Goal: Information Seeking & Learning: Check status

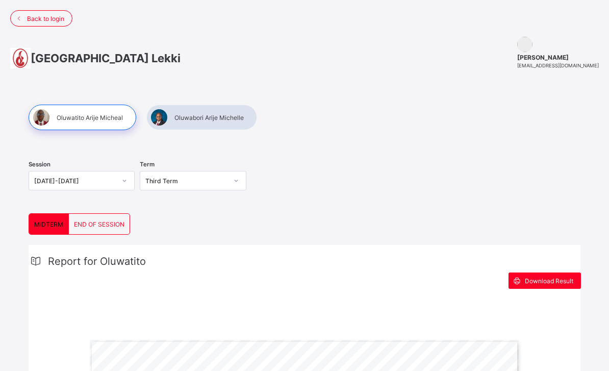
click at [101, 223] on span "END OF SESSION" at bounding box center [99, 224] width 51 height 8
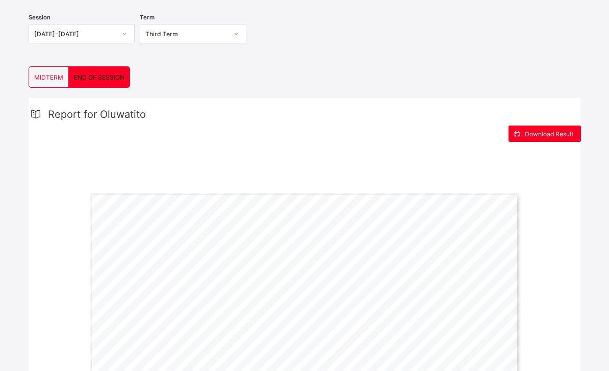
scroll to position [123, 0]
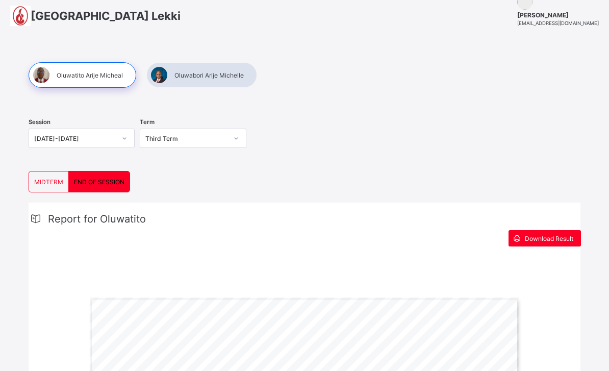
click at [238, 73] on div at bounding box center [201, 76] width 111 height 26
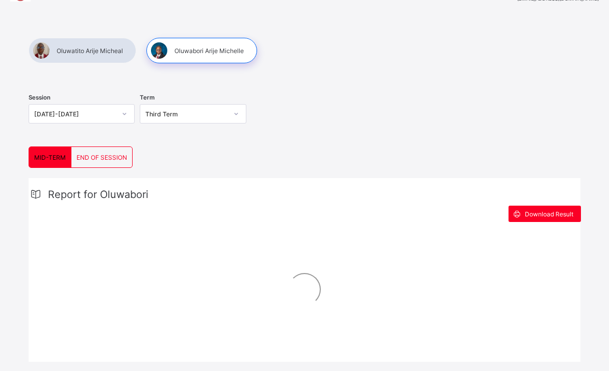
scroll to position [70, 0]
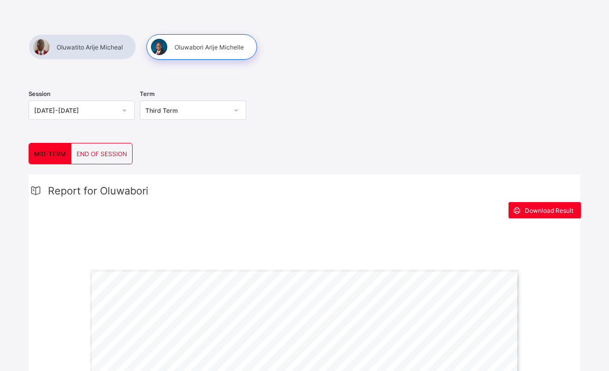
click at [121, 152] on span "END OF SESSION" at bounding box center [102, 154] width 51 height 8
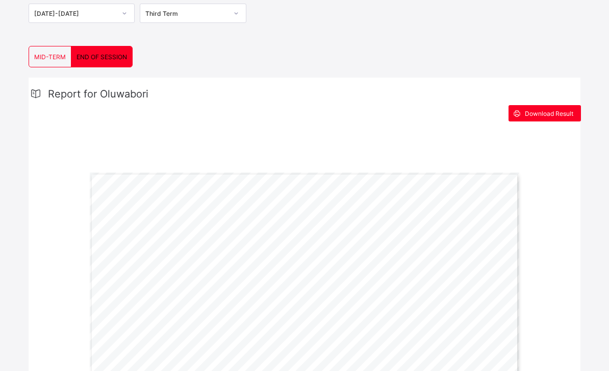
scroll to position [167, 0]
click at [557, 119] on div "Download Result" at bounding box center [545, 113] width 72 height 16
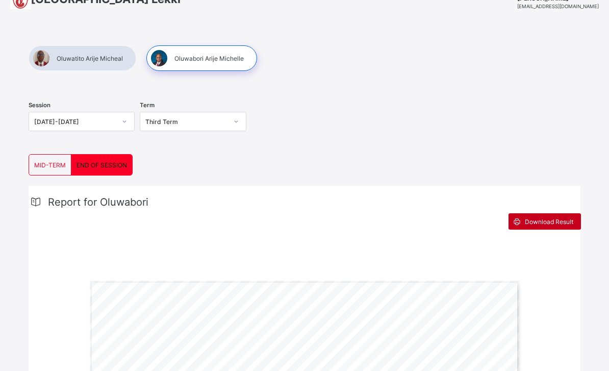
scroll to position [0, 0]
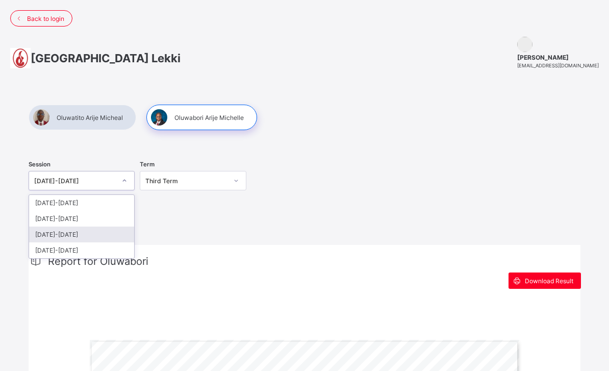
click at [77, 239] on div "[DATE]-[DATE]" at bounding box center [81, 235] width 105 height 16
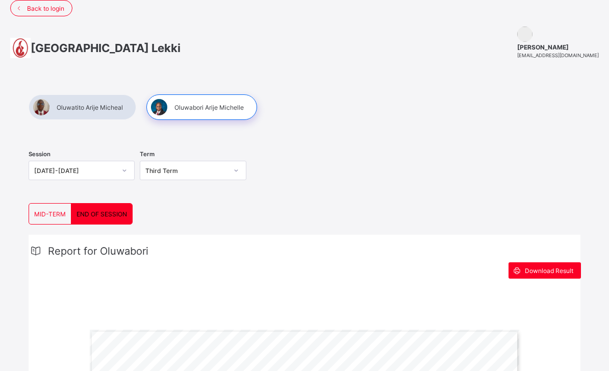
click at [109, 216] on span "END OF SESSION" at bounding box center [102, 214] width 51 height 8
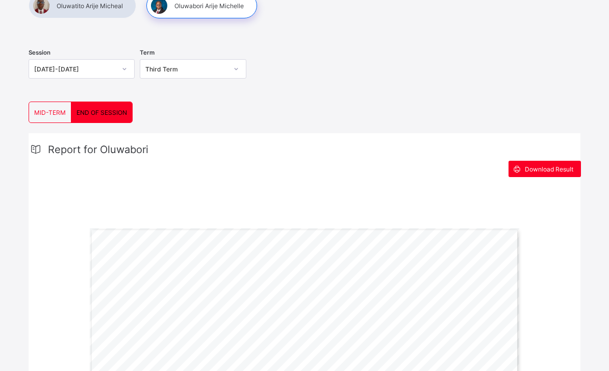
click at [58, 103] on div "MID-TERM" at bounding box center [50, 113] width 42 height 20
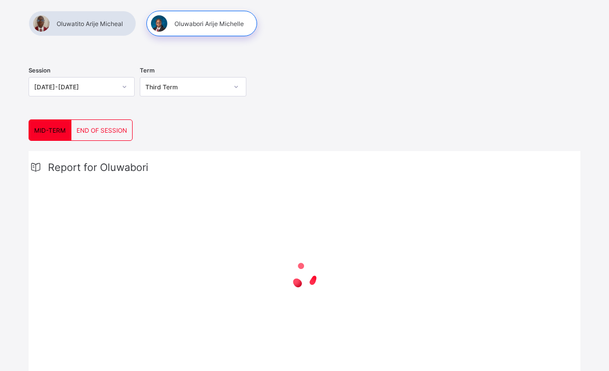
scroll to position [79, 0]
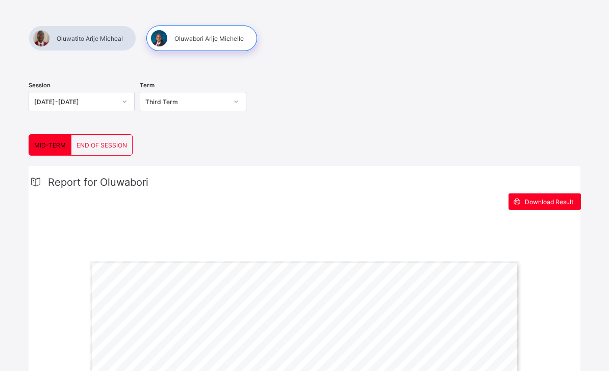
click at [92, 147] on span "END OF SESSION" at bounding box center [102, 145] width 51 height 8
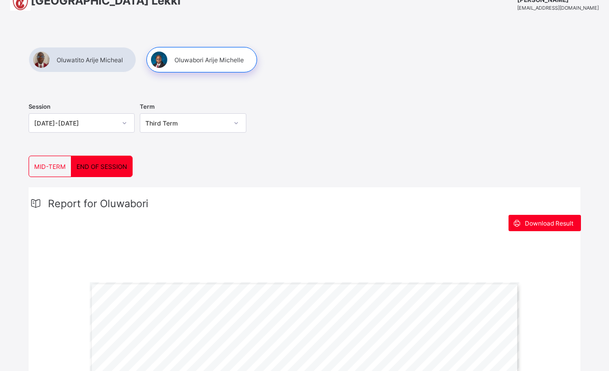
scroll to position [57, 0]
click at [230, 123] on div at bounding box center [236, 123] width 17 height 16
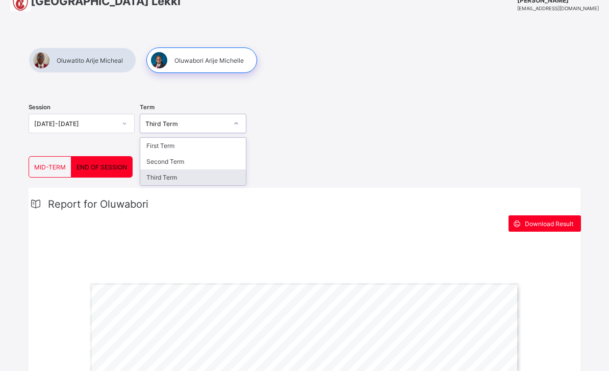
click at [208, 178] on div "Third Term" at bounding box center [192, 177] width 105 height 16
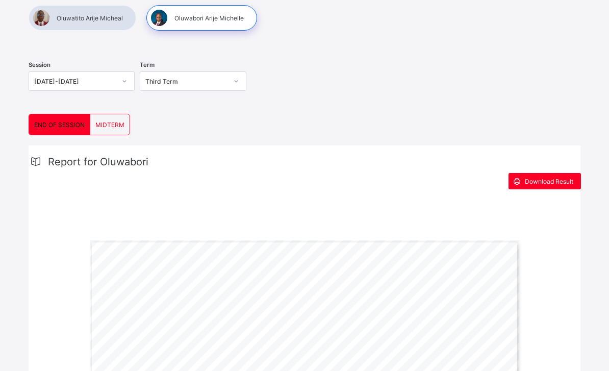
scroll to position [113, 0]
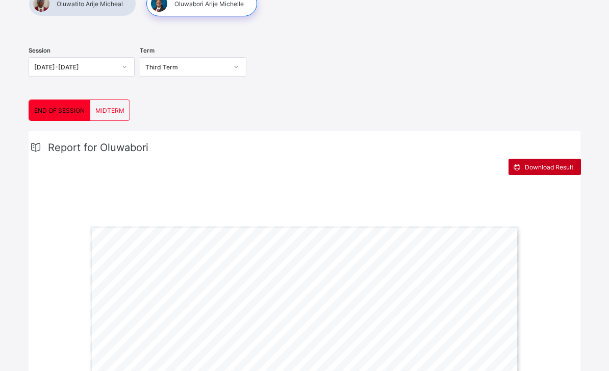
click at [555, 162] on div "Download Result" at bounding box center [545, 167] width 72 height 16
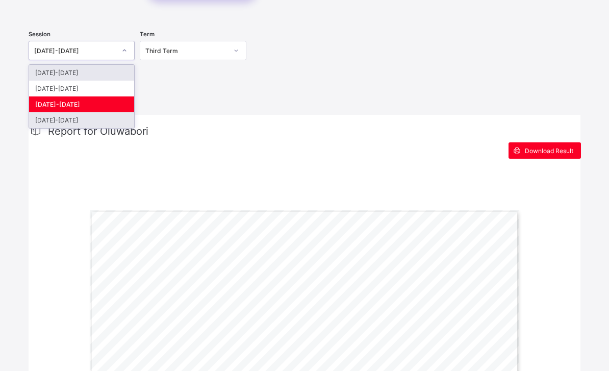
click at [94, 119] on div "[DATE]-[DATE]" at bounding box center [81, 120] width 105 height 16
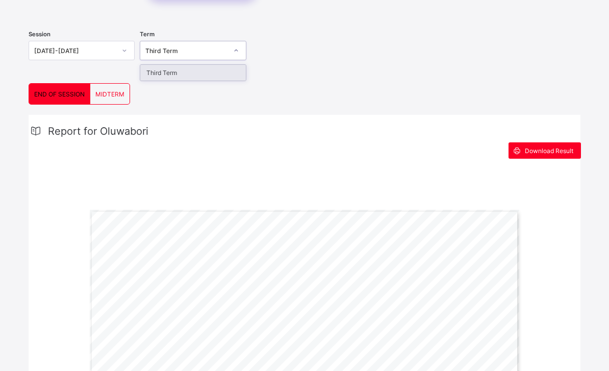
click at [202, 72] on div "Third Term" at bounding box center [192, 73] width 105 height 16
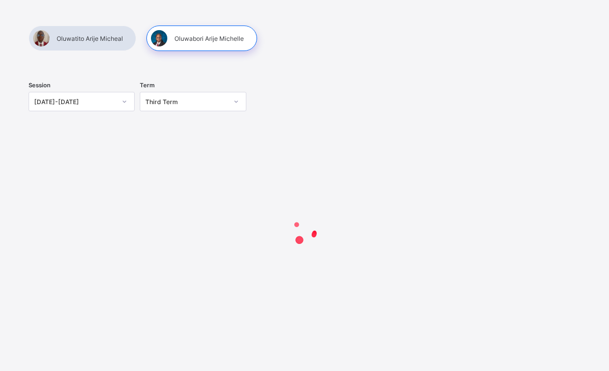
scroll to position [112, 0]
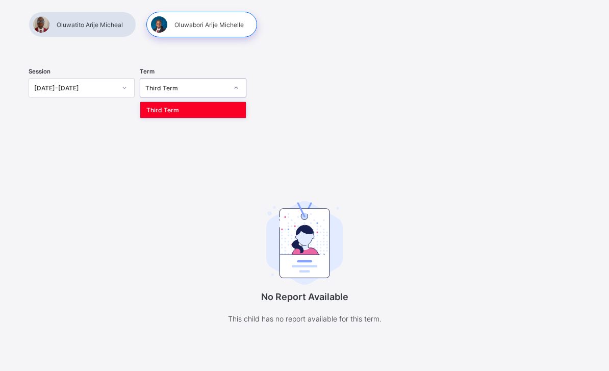
click at [173, 102] on div "Third Term" at bounding box center [192, 110] width 105 height 16
click at [100, 12] on div at bounding box center [83, 25] width 108 height 26
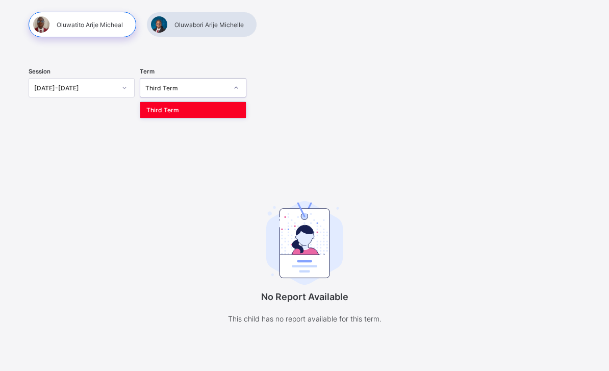
click at [175, 102] on div "Third Term" at bounding box center [192, 110] width 105 height 16
click at [126, 80] on div at bounding box center [124, 88] width 17 height 16
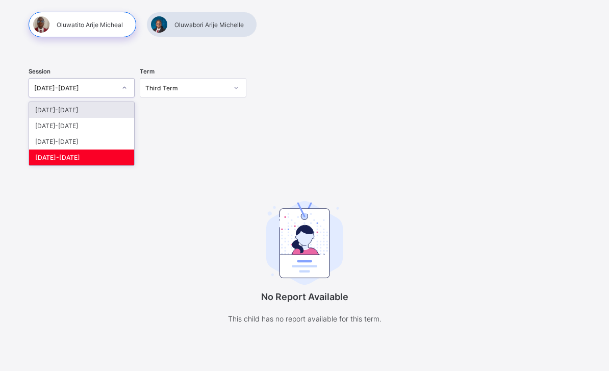
click at [91, 150] on div "[DATE]-[DATE]" at bounding box center [81, 158] width 105 height 16
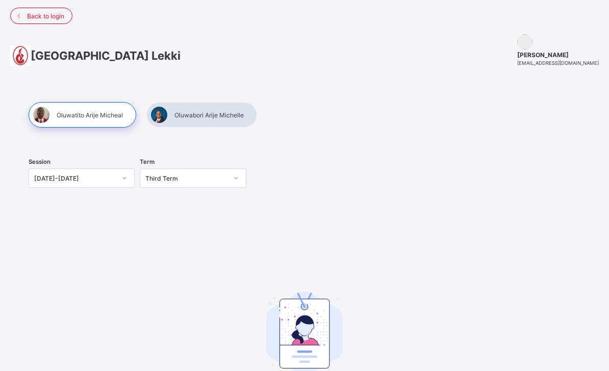
scroll to position [0, 0]
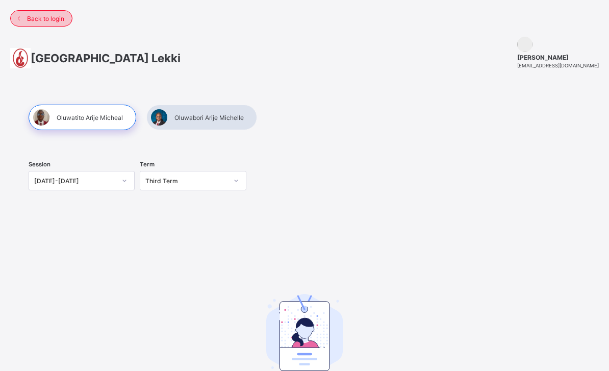
click at [33, 21] on span "Back to login" at bounding box center [45, 19] width 37 height 8
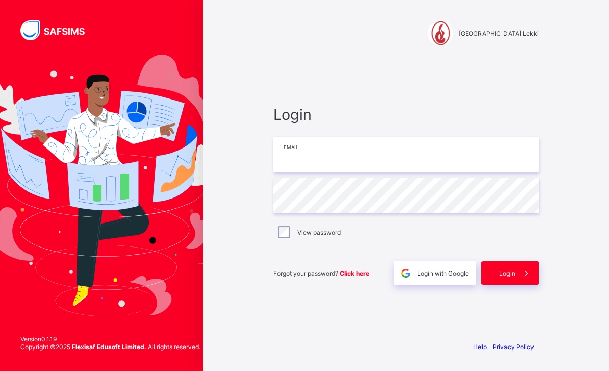
click at [394, 172] on input "email" at bounding box center [406, 155] width 265 height 36
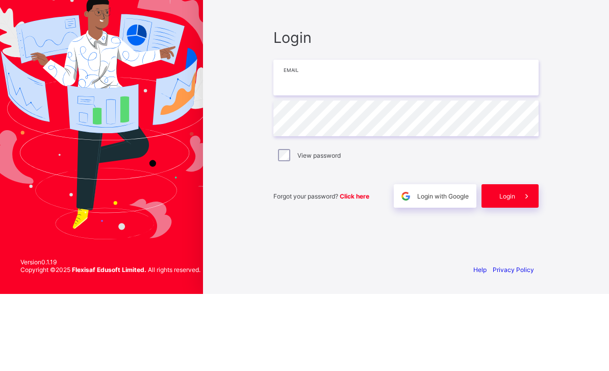
type input "**********"
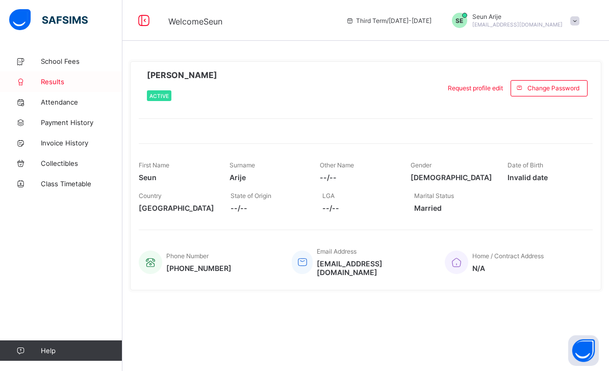
click at [50, 80] on span "Results" at bounding box center [82, 82] width 82 height 8
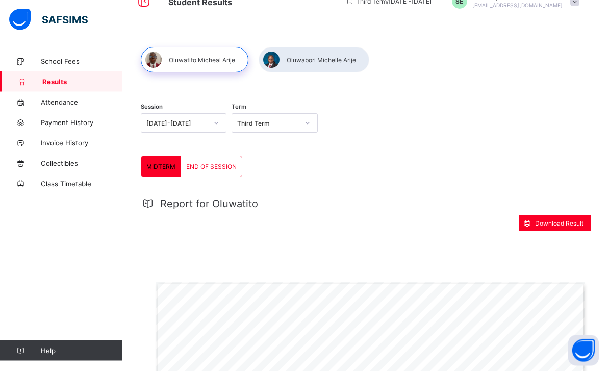
scroll to position [21, 0]
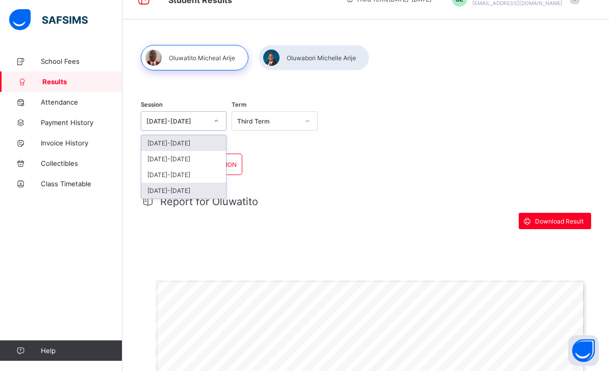
click at [199, 192] on div "[DATE]-[DATE]" at bounding box center [183, 191] width 85 height 16
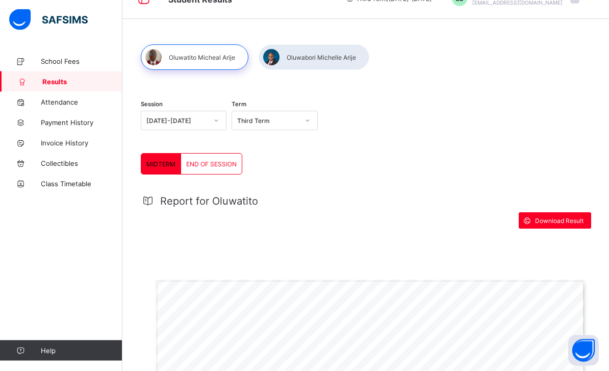
click at [222, 167] on span "END OF SESSION" at bounding box center [211, 165] width 51 height 8
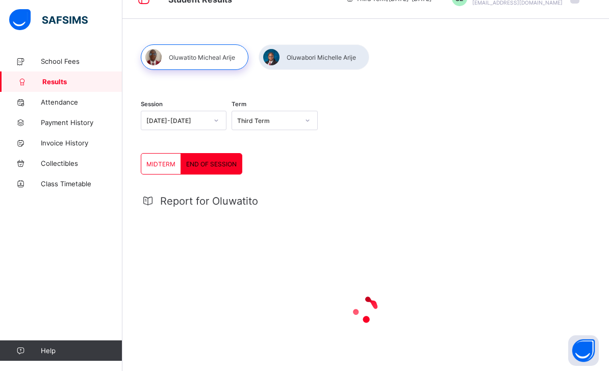
click at [165, 166] on span "MIDTERM" at bounding box center [160, 164] width 29 height 8
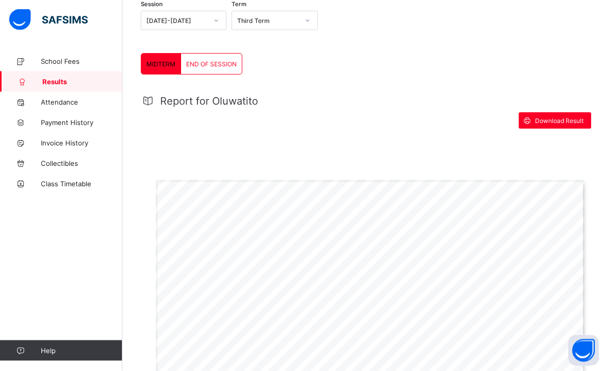
scroll to position [122, 0]
click at [222, 54] on div "END OF SESSION" at bounding box center [211, 63] width 61 height 20
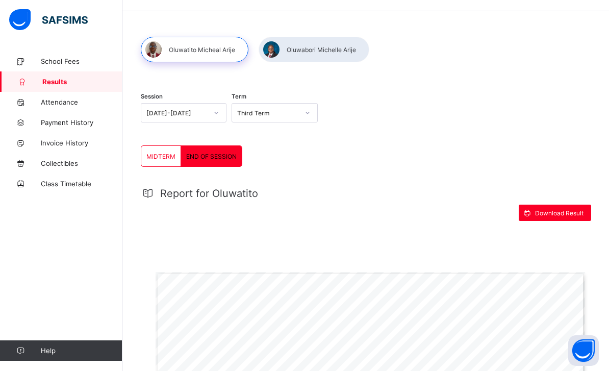
scroll to position [31, 0]
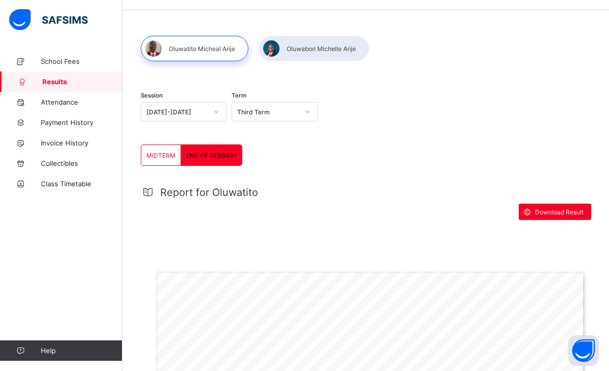
click at [316, 44] on div at bounding box center [314, 49] width 111 height 26
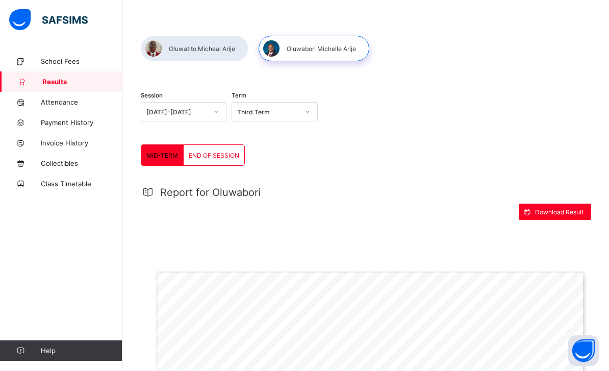
click at [216, 159] on div "END OF SESSION" at bounding box center [214, 155] width 61 height 20
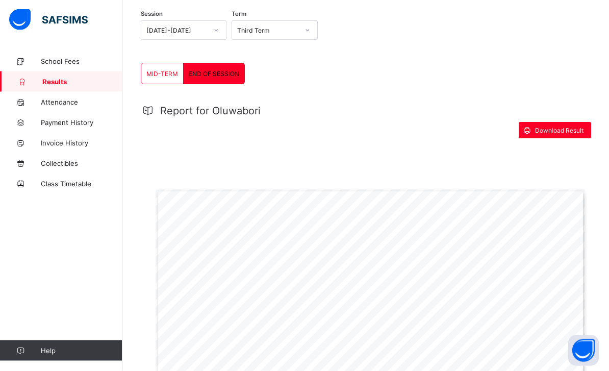
scroll to position [114, 0]
